Goal: Navigation & Orientation: Find specific page/section

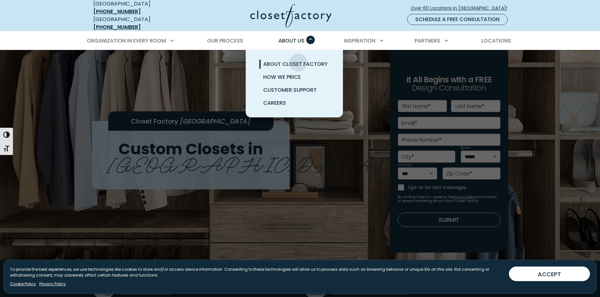
click at [298, 60] on span "About Closet Factory" at bounding box center [295, 63] width 64 height 7
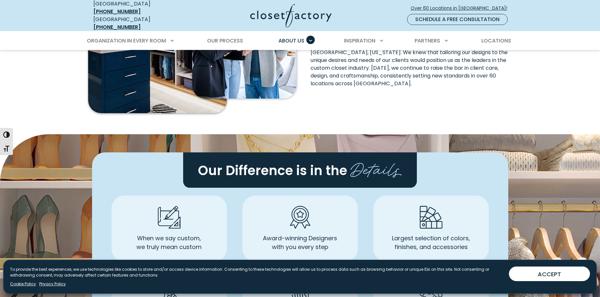
scroll to position [375, 0]
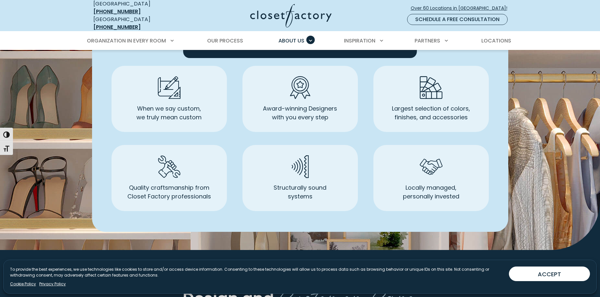
click at [432, 156] on img "Simple Icon Grid" at bounding box center [431, 166] width 23 height 23
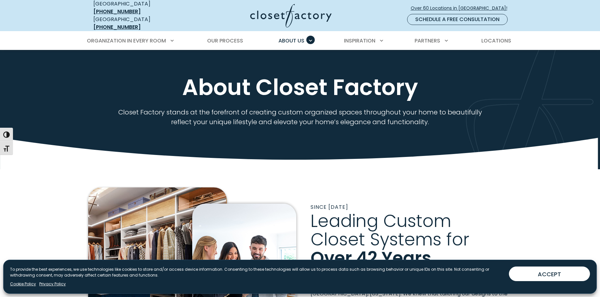
scroll to position [0, 0]
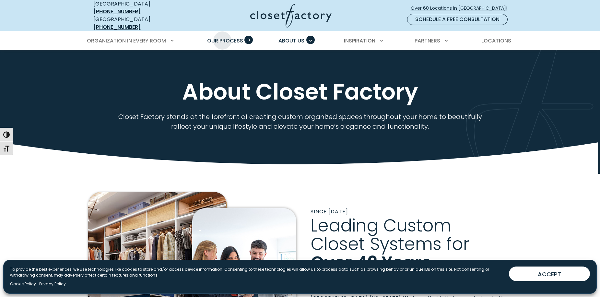
click at [222, 37] on span "Our Process" at bounding box center [225, 40] width 36 height 7
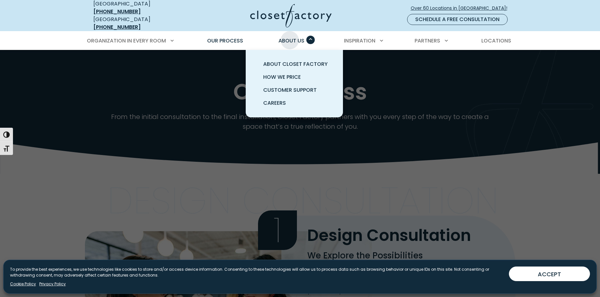
click at [290, 37] on span "About Us" at bounding box center [291, 40] width 26 height 7
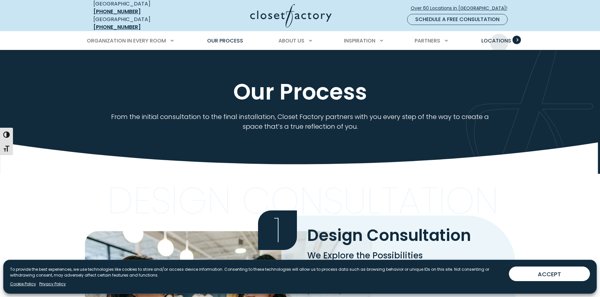
click at [499, 38] on span "Locations" at bounding box center [496, 40] width 30 height 7
